Goal: Check status

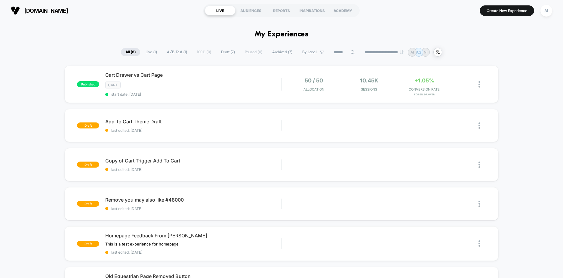
click at [542, 77] on div "published Cart Drawer vs Cart Page CART start date: [DATE] 50 / 50 Allocation 1…" at bounding box center [281, 255] width 563 height 379
click at [236, 93] on span "start date: [DATE]" at bounding box center [193, 94] width 176 height 5
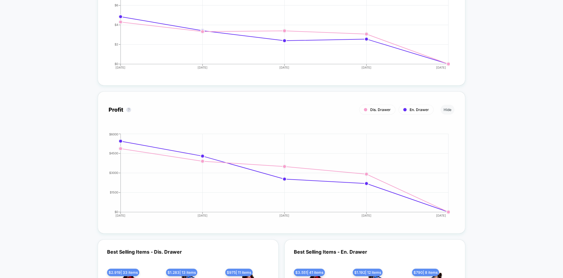
scroll to position [587, 0]
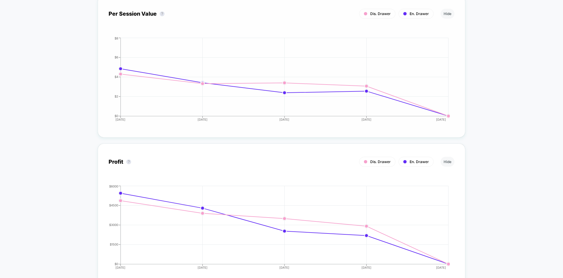
click at [366, 121] on icon "[DATE] [DATE] [DATE] [DATE] [DATE] $0 $2 $4 $6 $8" at bounding box center [275, 81] width 349 height 90
click at [366, 121] on tspan "[DATE]" at bounding box center [366, 120] width 10 height 4
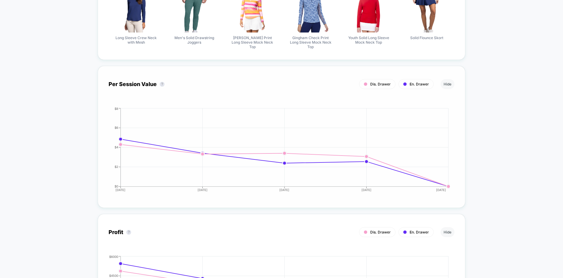
scroll to position [496, 0]
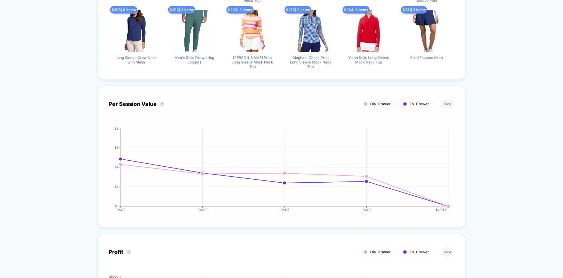
click at [464, 104] on div "Per Session Value ? Dis. Drawer En. Drawer Hide [DATE] [DATE] [DATE] [DATE] [DA…" at bounding box center [281, 157] width 367 height 142
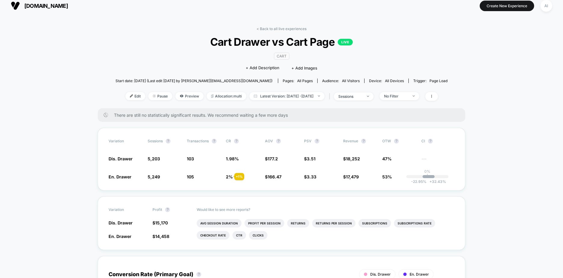
scroll to position [0, 0]
